Goal: Communication & Community: Answer question/provide support

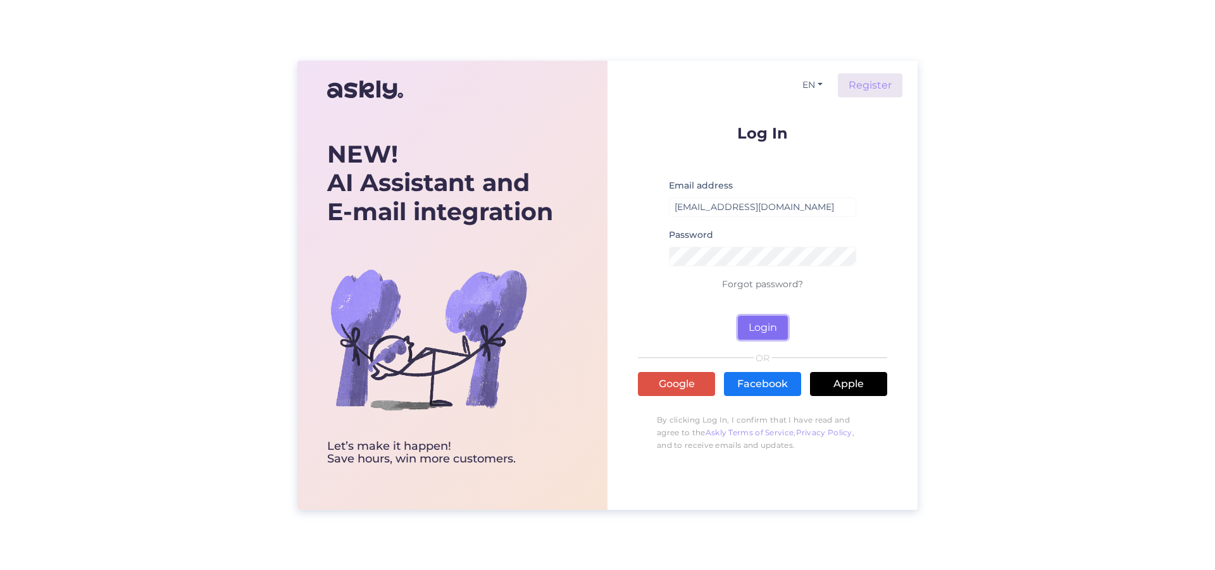
click at [766, 325] on button "Login" at bounding box center [763, 328] width 50 height 24
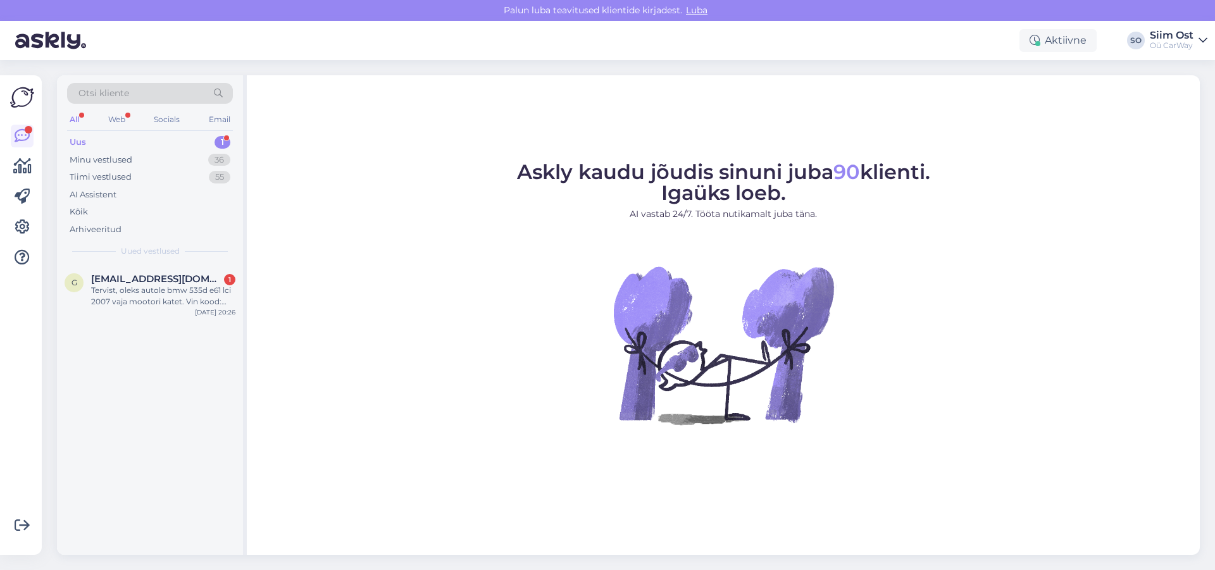
click at [82, 143] on div "Uus" at bounding box center [78, 142] width 16 height 13
click at [128, 299] on div "Tervist, oleks autole bmw 535d e61 lci 2007 vaja mootori katet. Vin kood: [US_V…" at bounding box center [163, 296] width 144 height 23
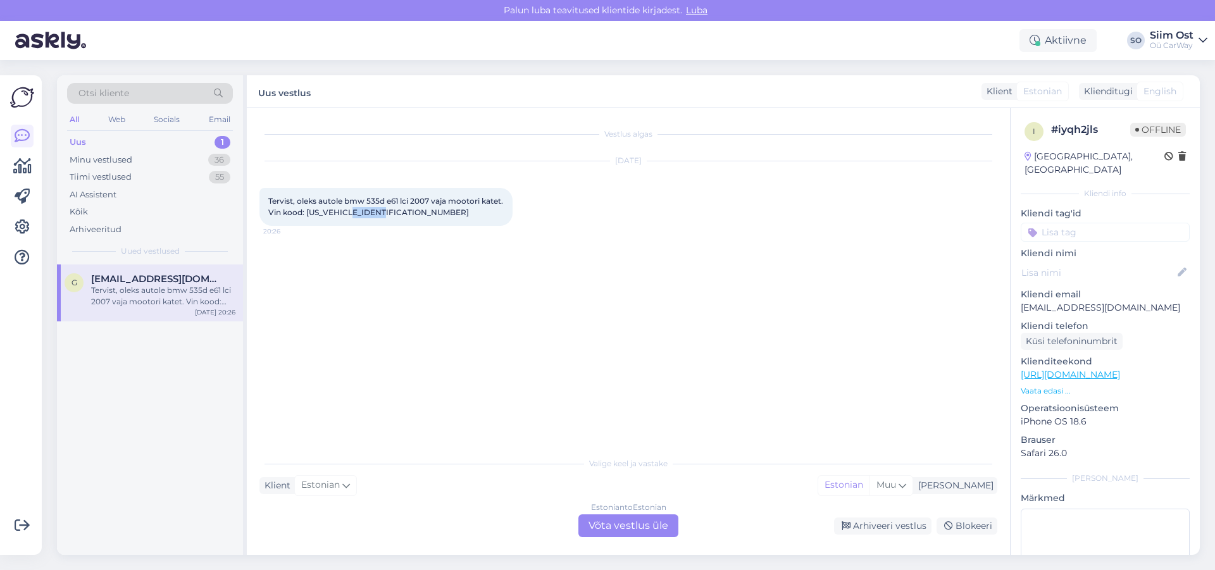
drag, startPoint x: 417, startPoint y: 213, endPoint x: 383, endPoint y: 213, distance: 33.6
click at [383, 213] on div "Tervist, oleks autole bmw 535d e61 lci 2007 vaja mootori katet. Vin kood: [US_V…" at bounding box center [386, 207] width 253 height 38
copy span "CU59207"
click at [622, 529] on div "Estonian to Estonian Võta vestlus üle" at bounding box center [629, 526] width 100 height 23
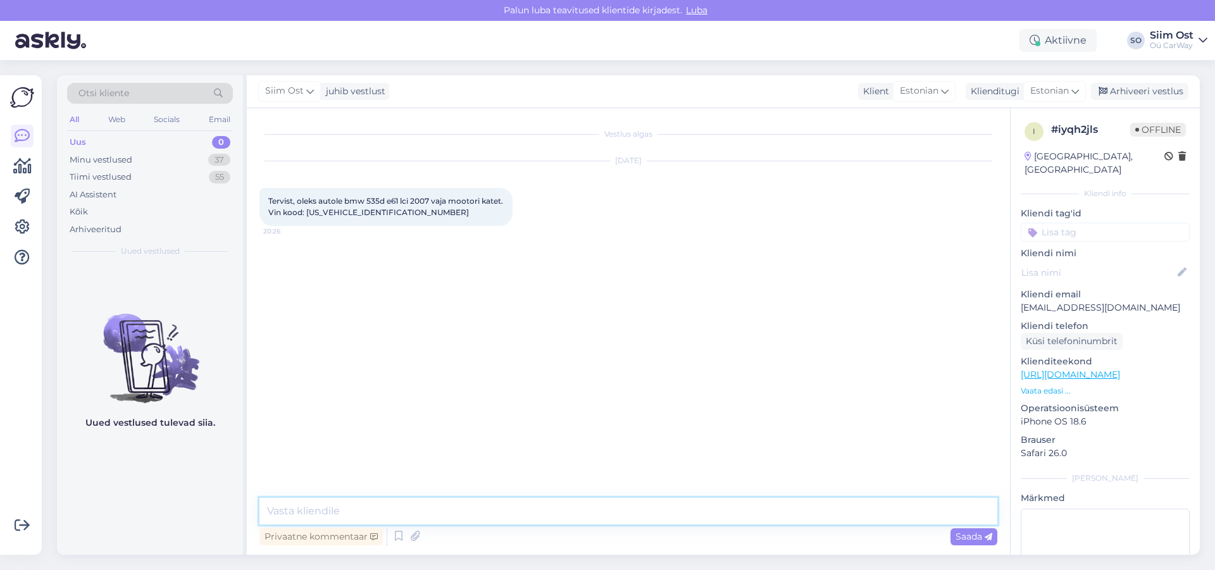
click at [365, 513] on textarea at bounding box center [629, 511] width 738 height 27
type textarea "Tere, hetkel laos antud toodet ei ole."
click at [977, 536] on span "Saada" at bounding box center [974, 536] width 37 height 11
